Goal: Find specific page/section: Locate a particular part of the current website

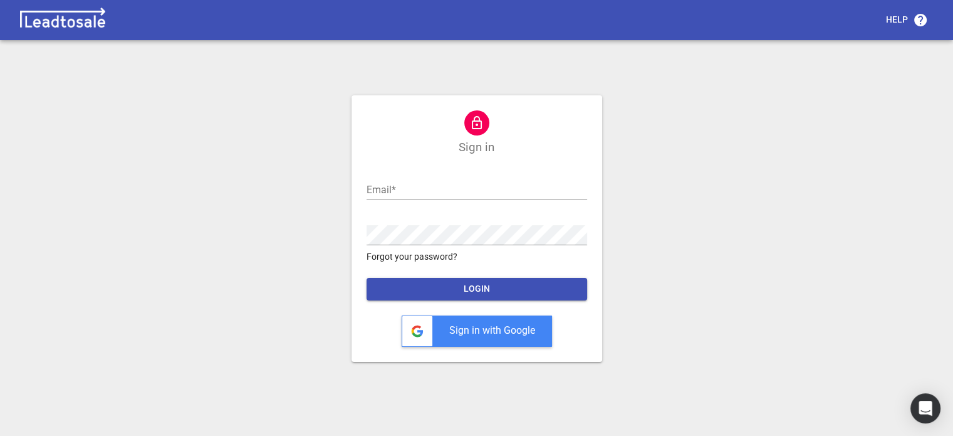
type input "[EMAIL_ADDRESS][DOMAIN_NAME]"
click at [487, 290] on span "LOGIN" at bounding box center [477, 289] width 201 height 13
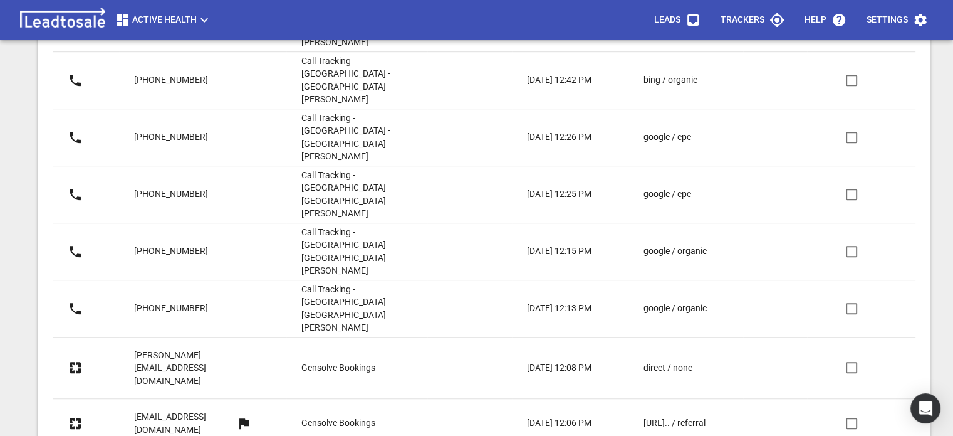
scroll to position [940, 0]
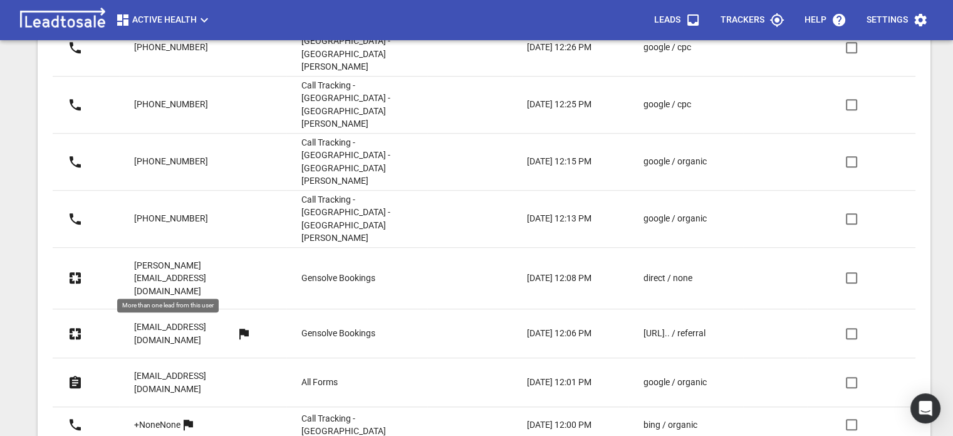
click at [239, 328] on icon at bounding box center [243, 333] width 9 height 11
type input "[EMAIL_ADDRESS][DOMAIN_NAME]"
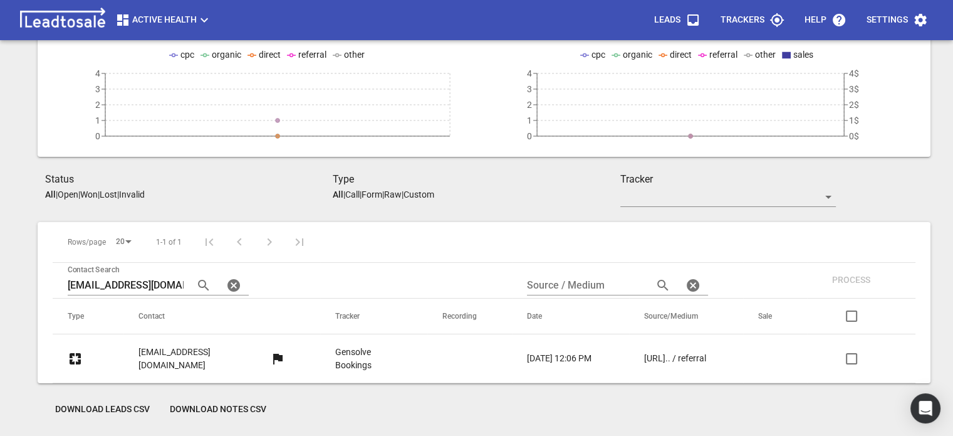
scroll to position [110, 0]
click at [144, 358] on p "[EMAIL_ADDRESS][DOMAIN_NAME]" at bounding box center [205, 359] width 132 height 26
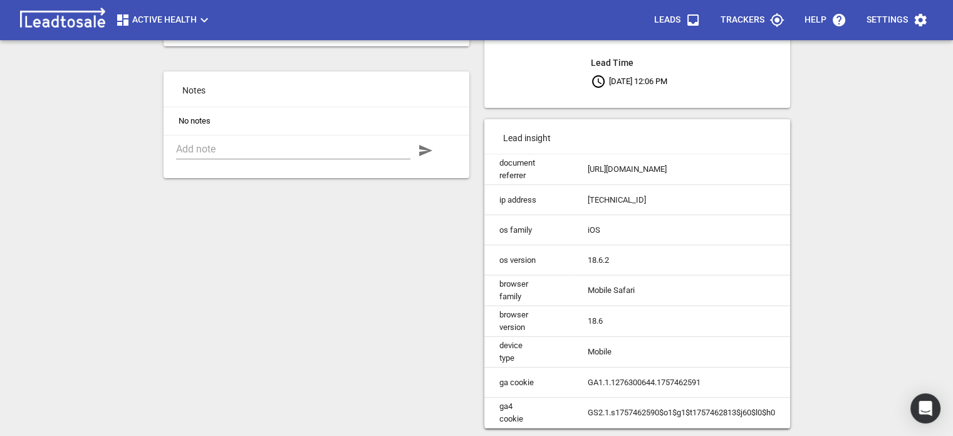
scroll to position [160, 0]
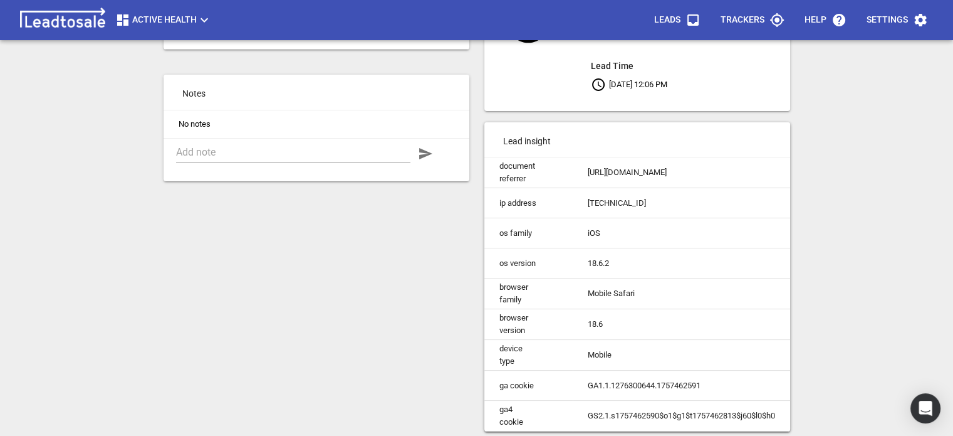
scroll to position [160, 0]
